Goal: Navigation & Orientation: Find specific page/section

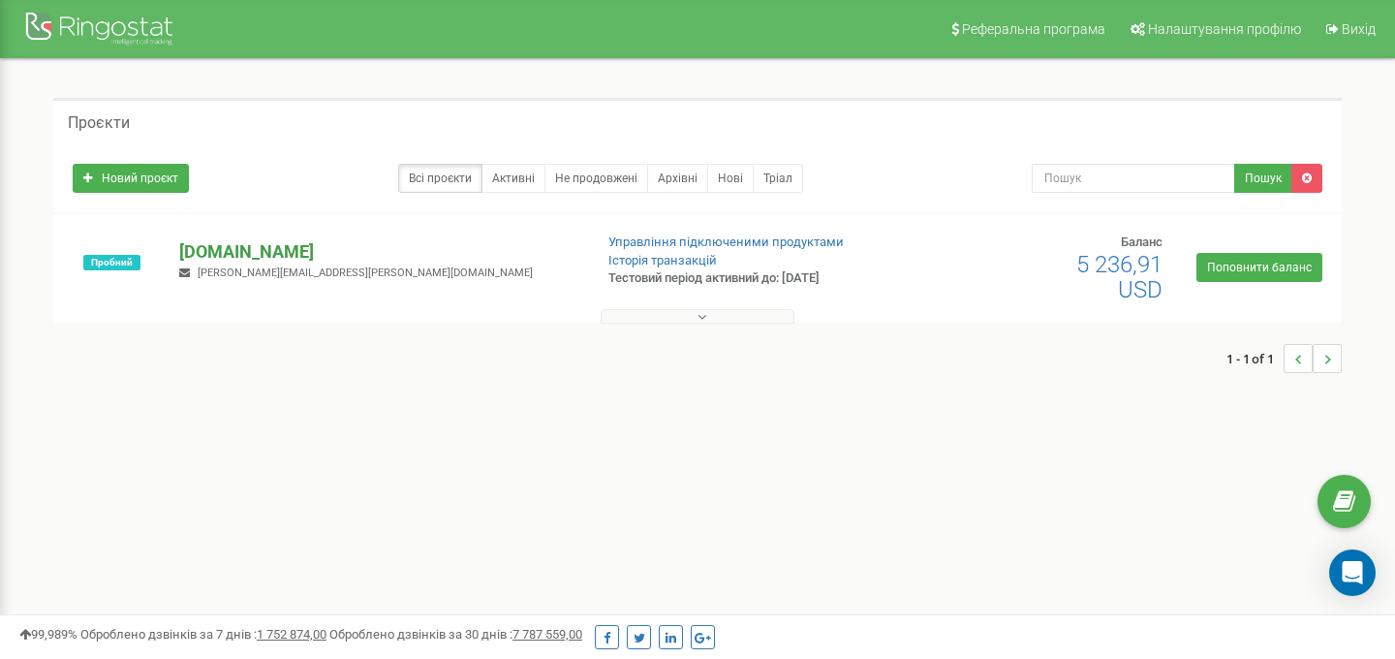
click at [255, 244] on p "[DOMAIN_NAME]" at bounding box center [377, 251] width 397 height 25
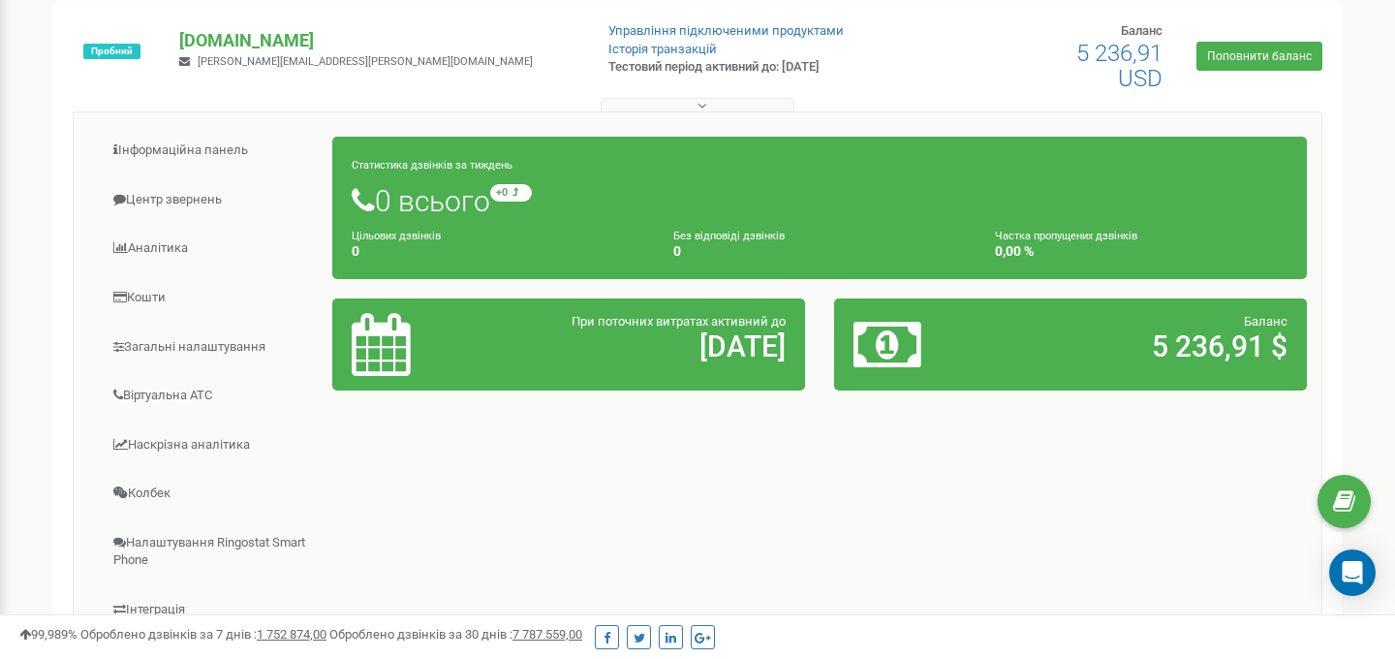
scroll to position [212, 0]
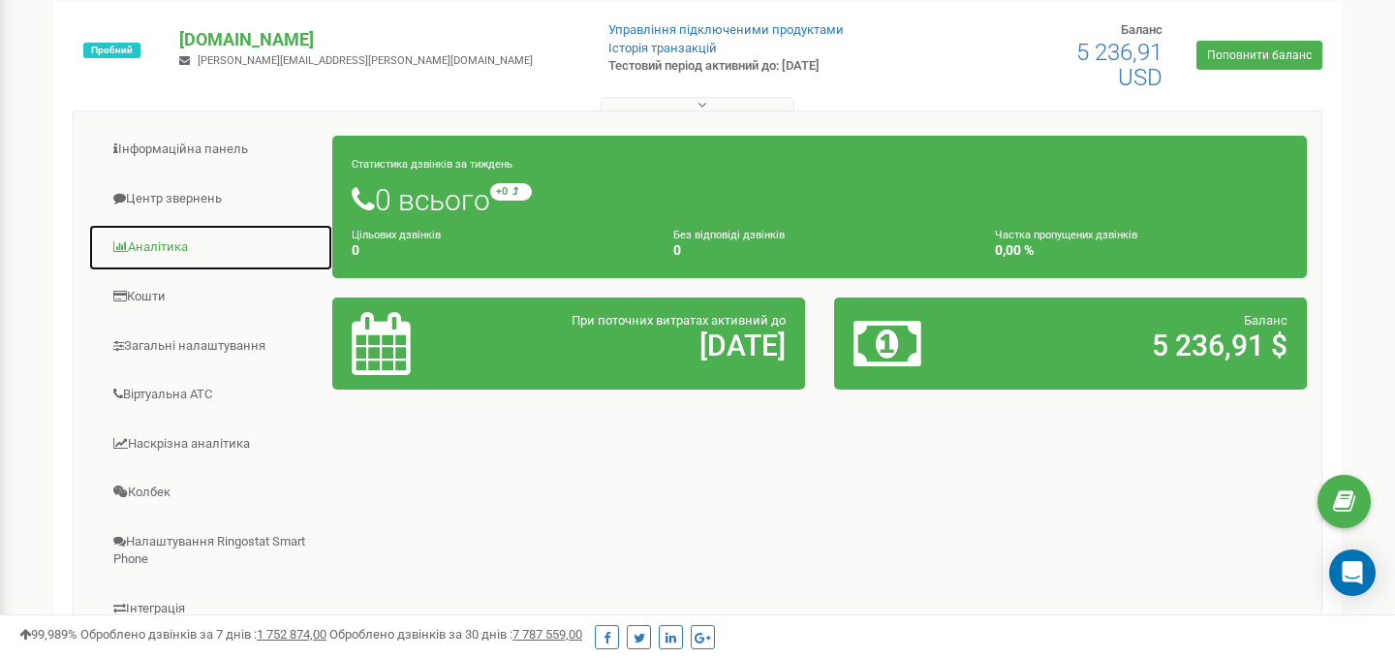
click at [162, 251] on link "Аналiтика" at bounding box center [210, 247] width 245 height 47
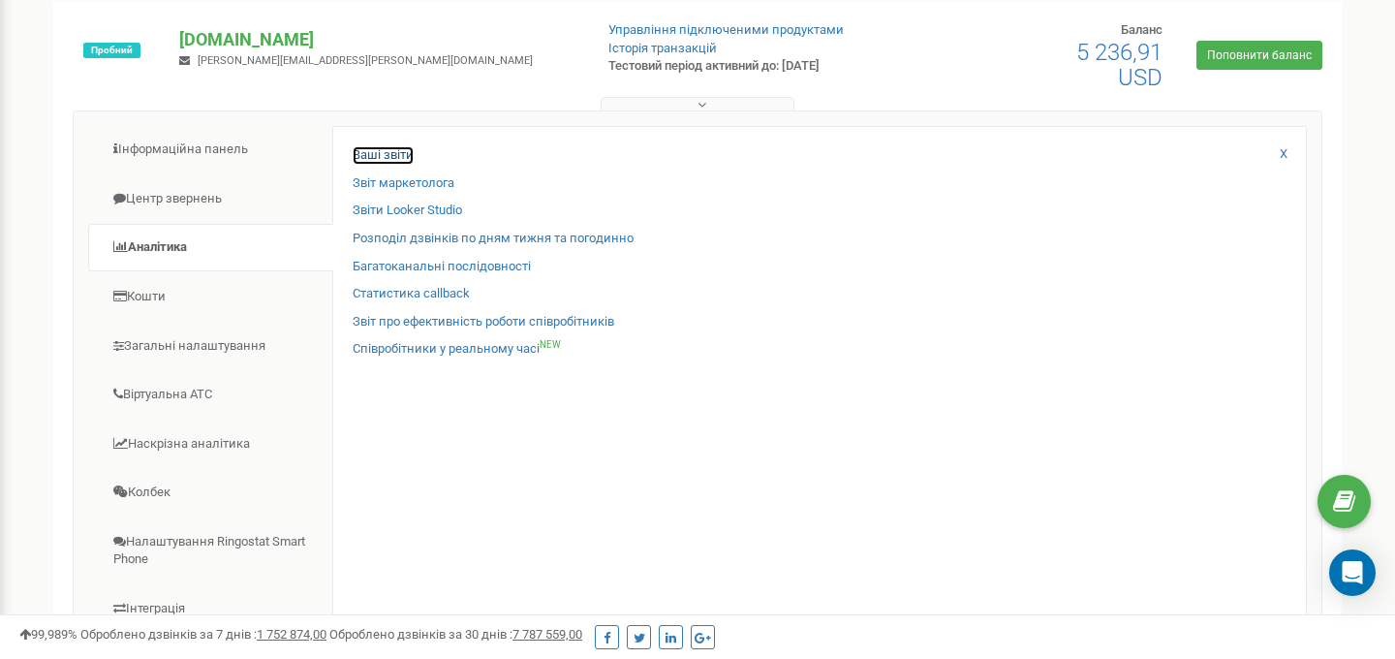
click at [396, 158] on link "Ваші звіти" at bounding box center [383, 155] width 61 height 18
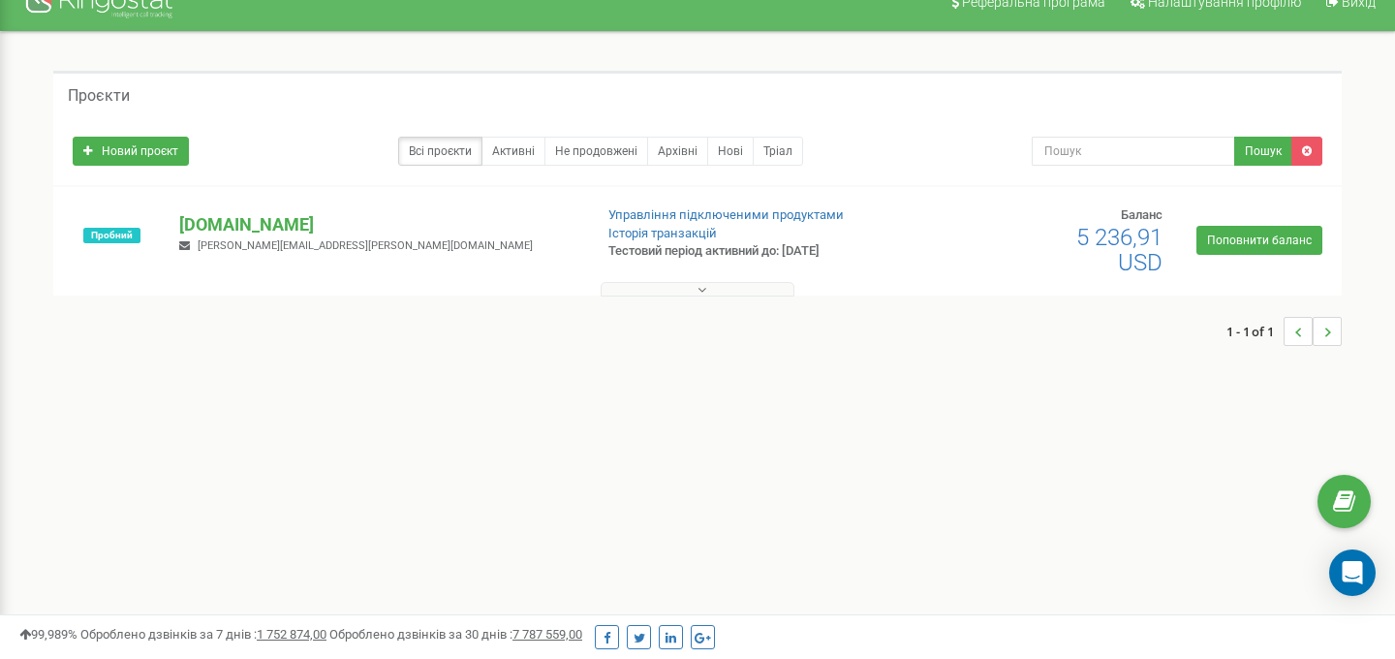
scroll to position [6, 0]
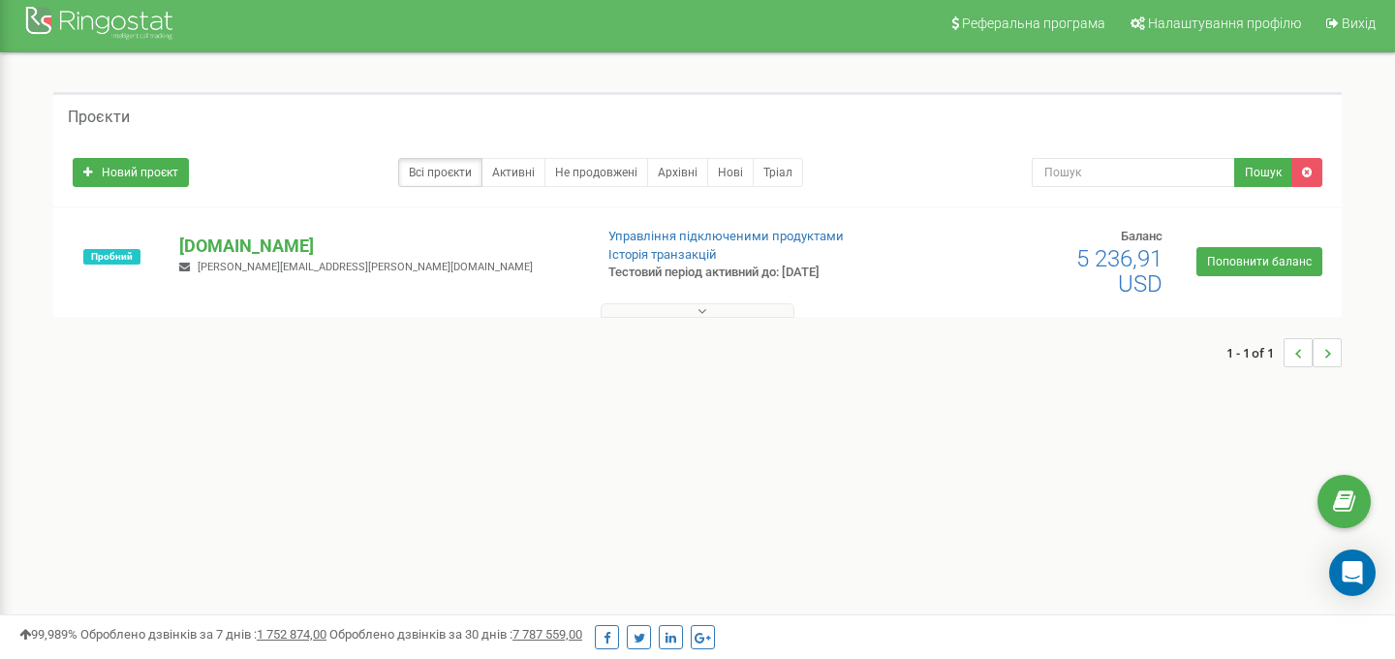
click at [711, 307] on button at bounding box center [698, 310] width 194 height 15
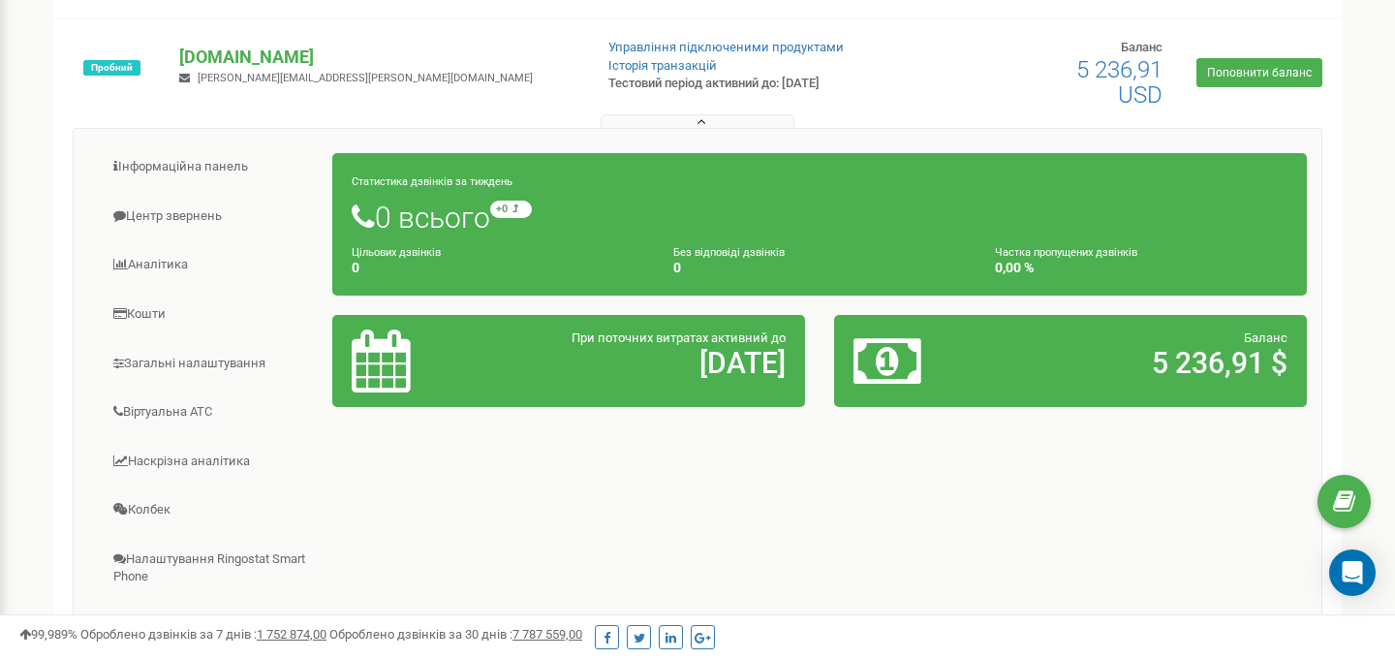
scroll to position [196, 0]
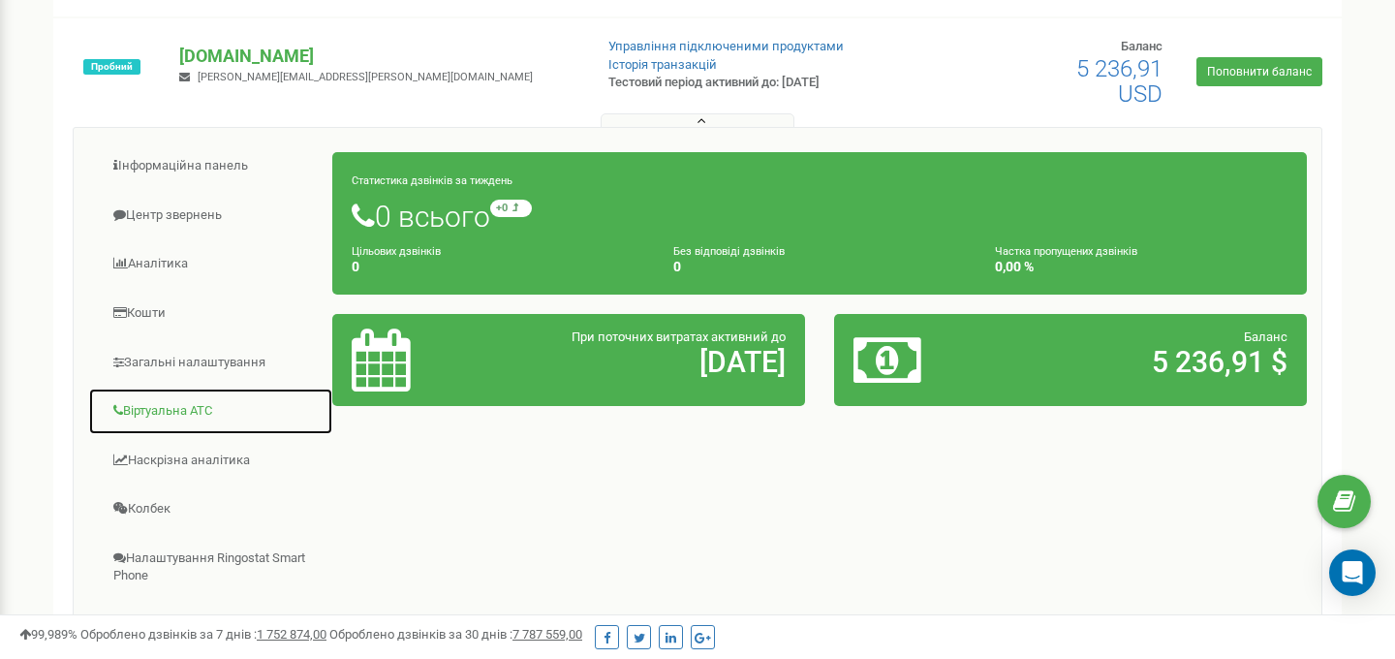
click at [227, 408] on link "Віртуальна АТС" at bounding box center [210, 410] width 245 height 47
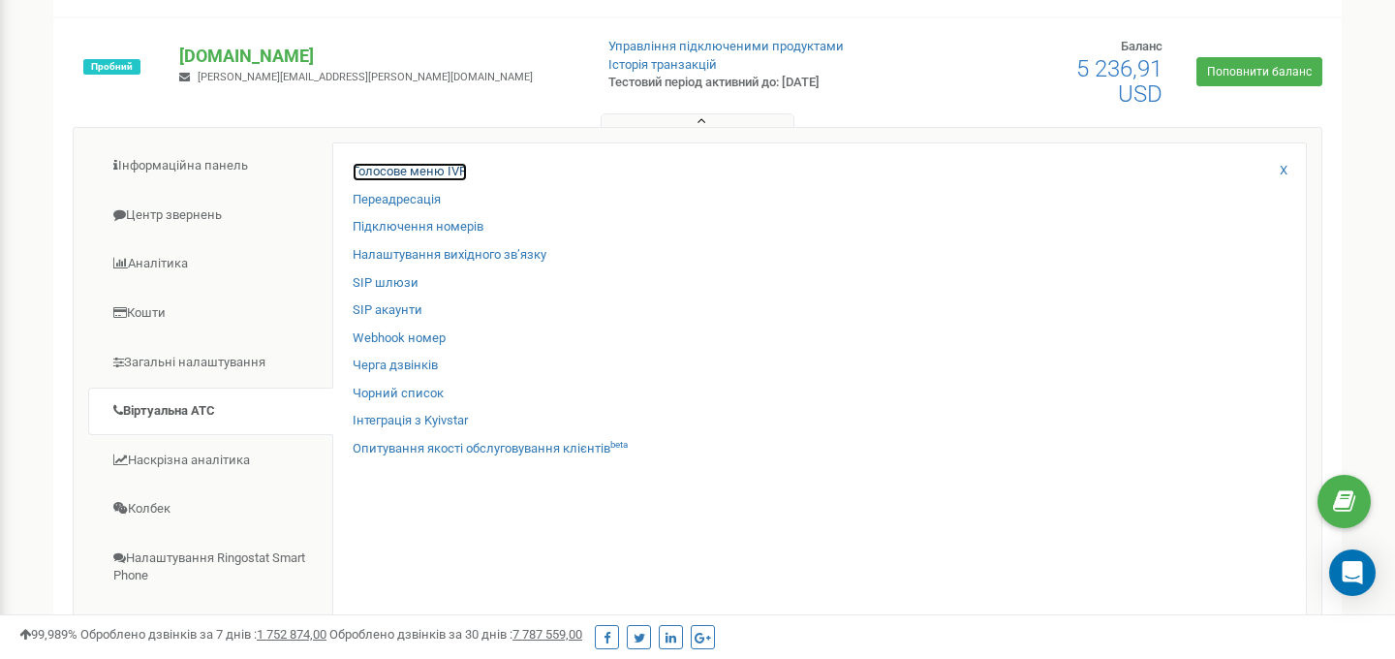
click at [449, 172] on link "Голосове меню IVR" at bounding box center [410, 172] width 114 height 18
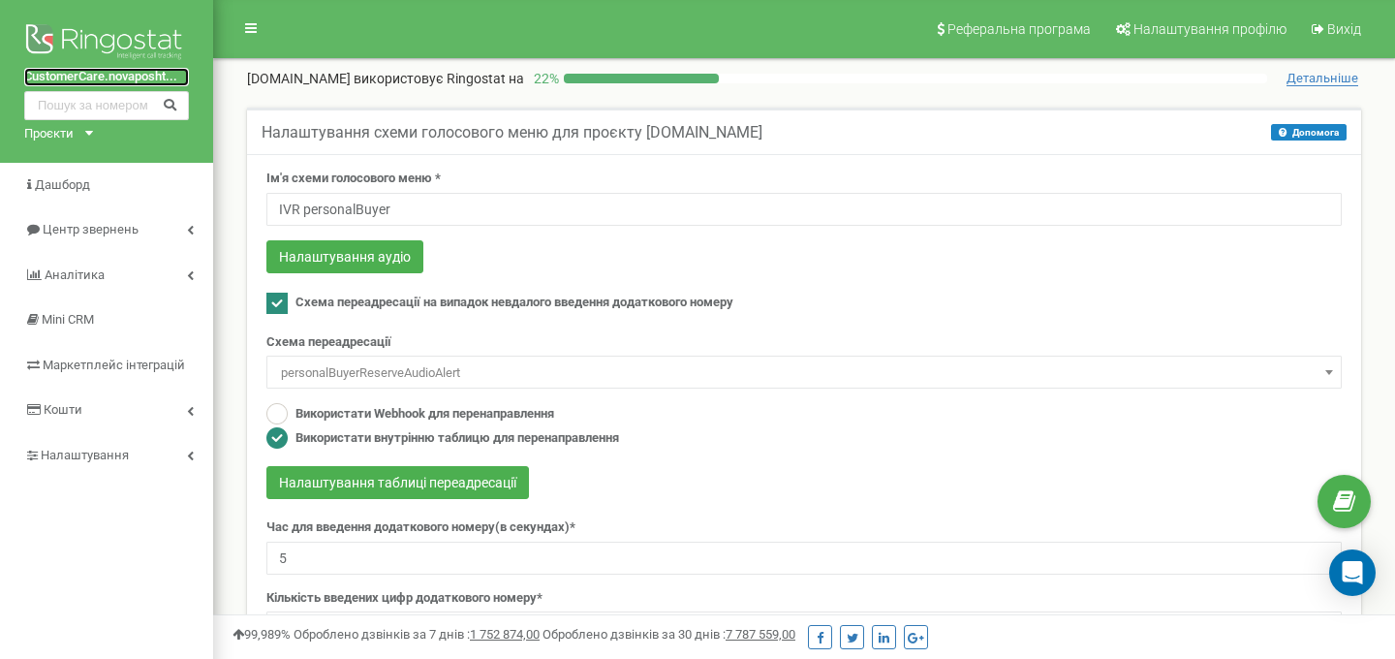
click at [109, 77] on link "CustomerCare.novaposht..." at bounding box center [106, 77] width 165 height 18
